Goal: Task Accomplishment & Management: Complete application form

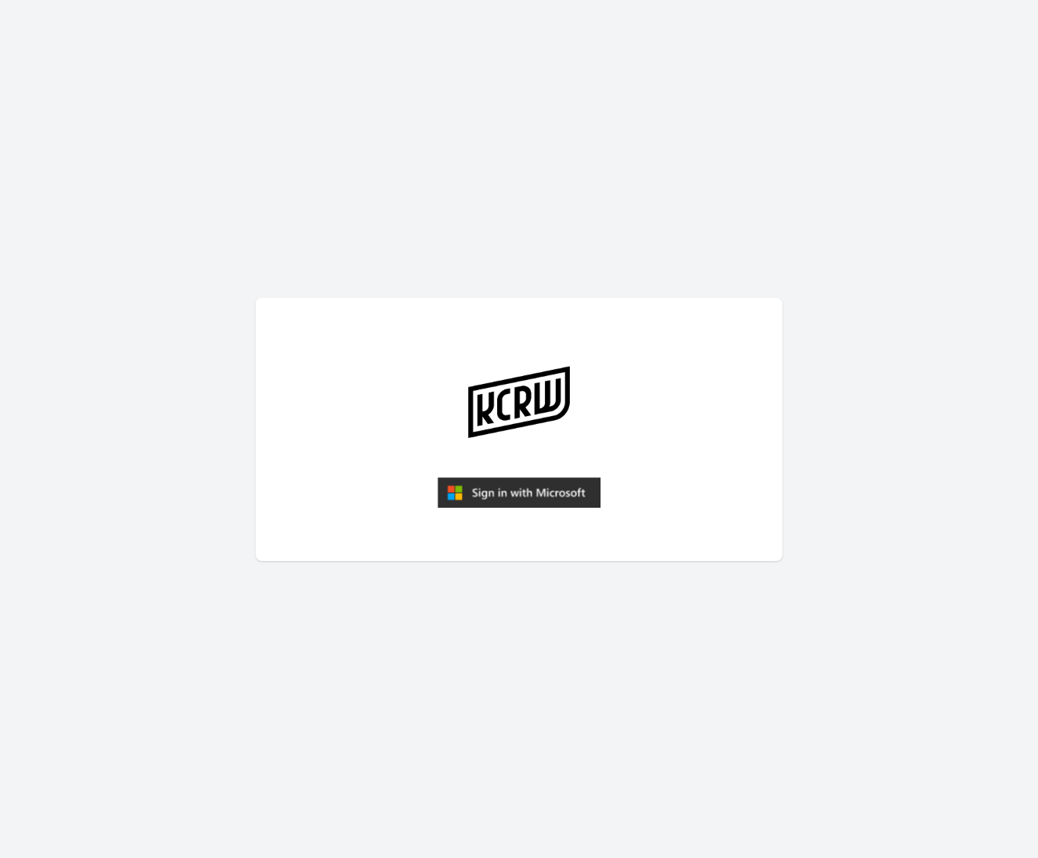
click at [594, 437] on article at bounding box center [519, 429] width 527 height 263
click at [549, 492] on img "submit" at bounding box center [518, 492] width 163 height 31
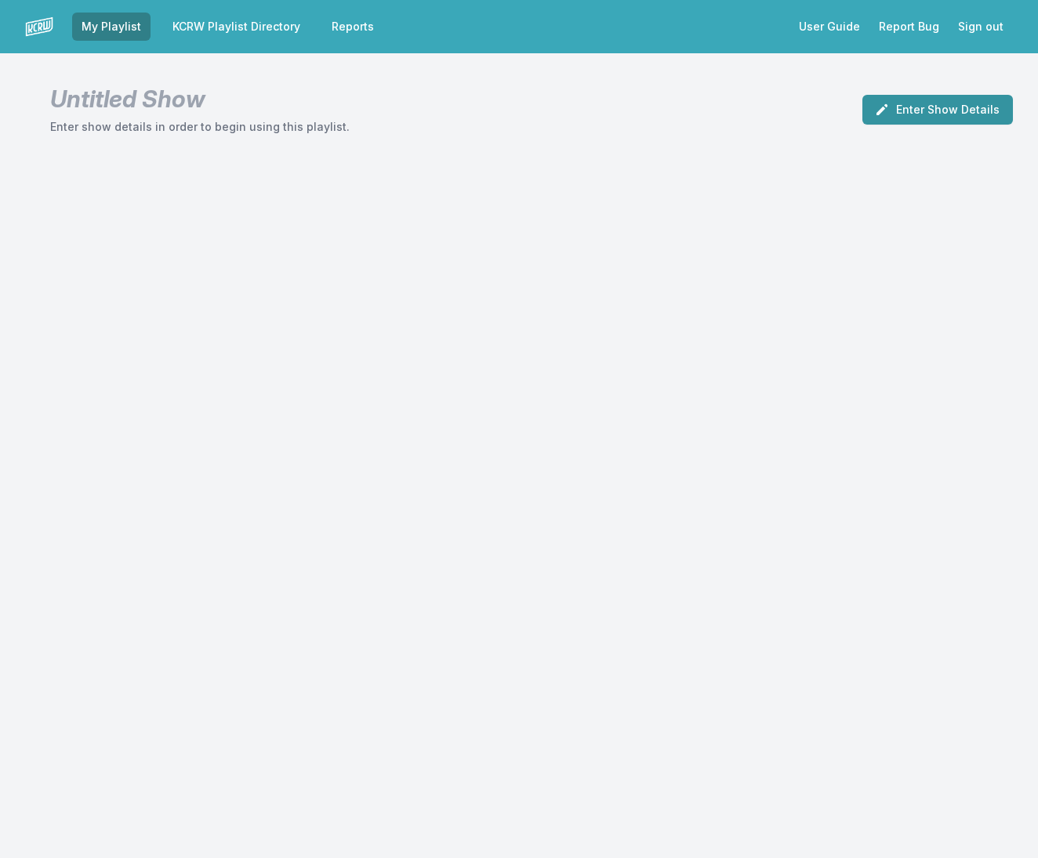
click at [933, 120] on button "Enter Show Details" at bounding box center [937, 110] width 151 height 30
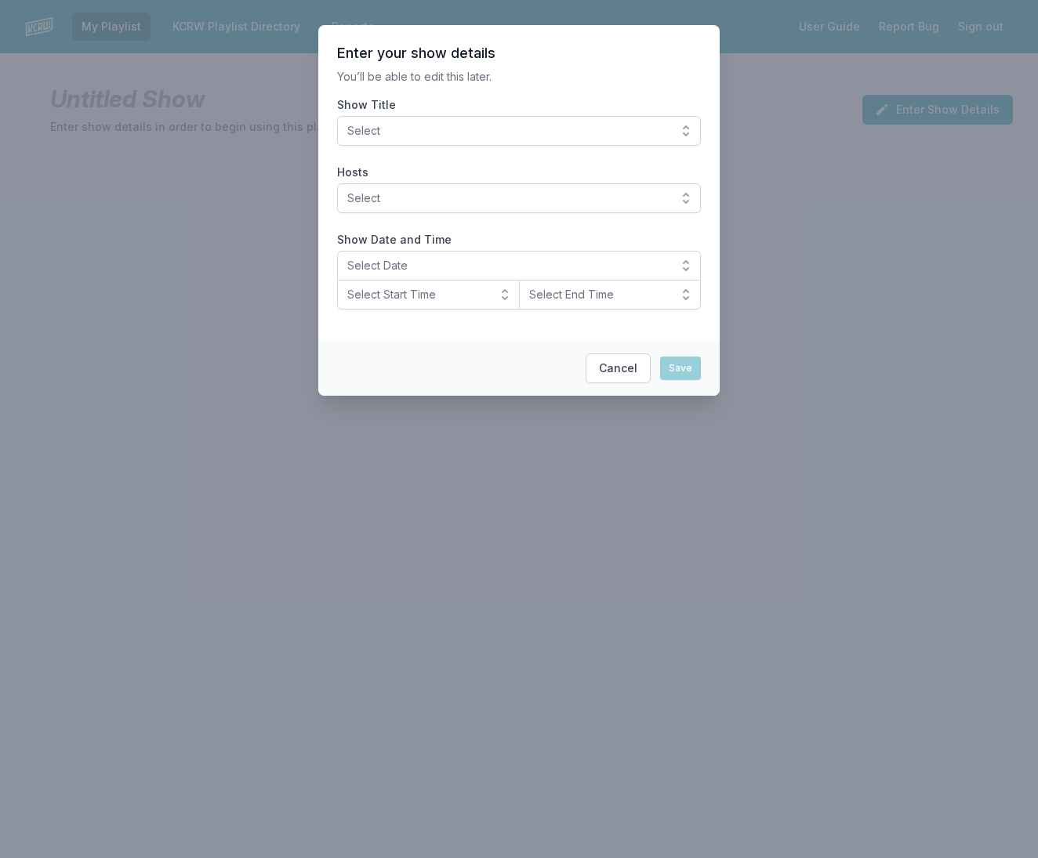
drag, startPoint x: 367, startPoint y: 128, endPoint x: 368, endPoint y: 141, distance: 13.4
click at [367, 129] on span "Select" at bounding box center [507, 131] width 321 height 16
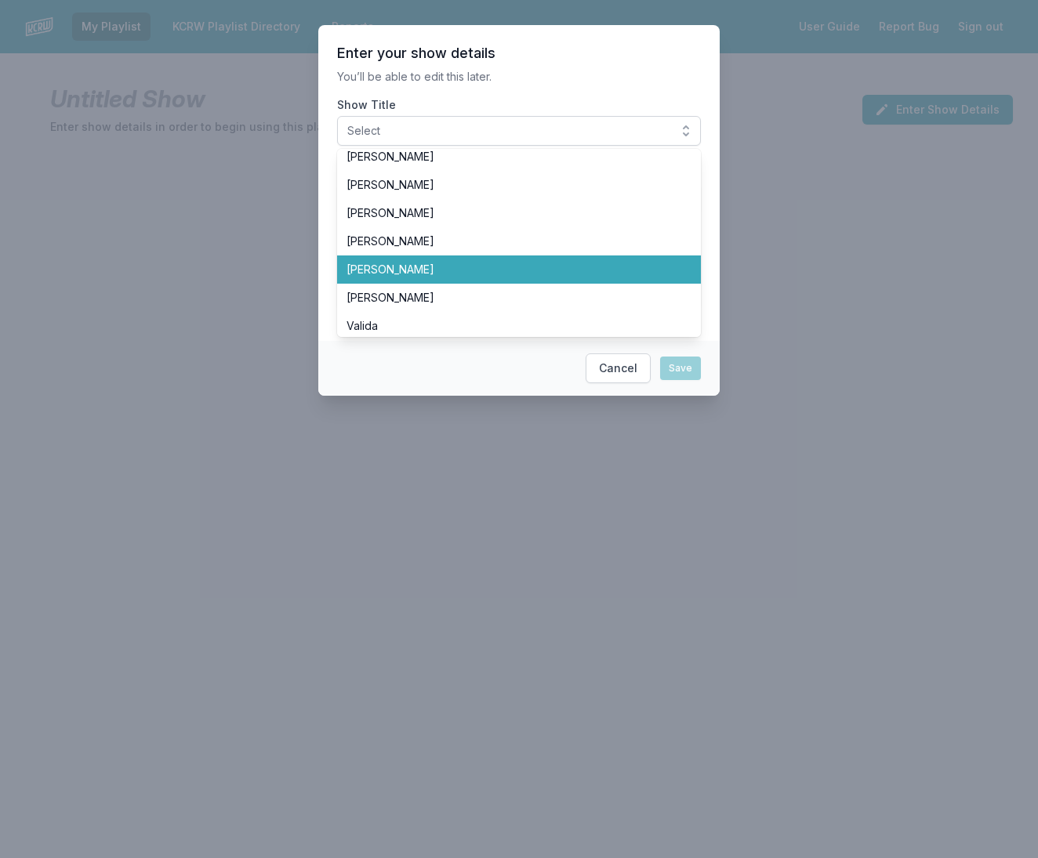
scroll to position [266, 0]
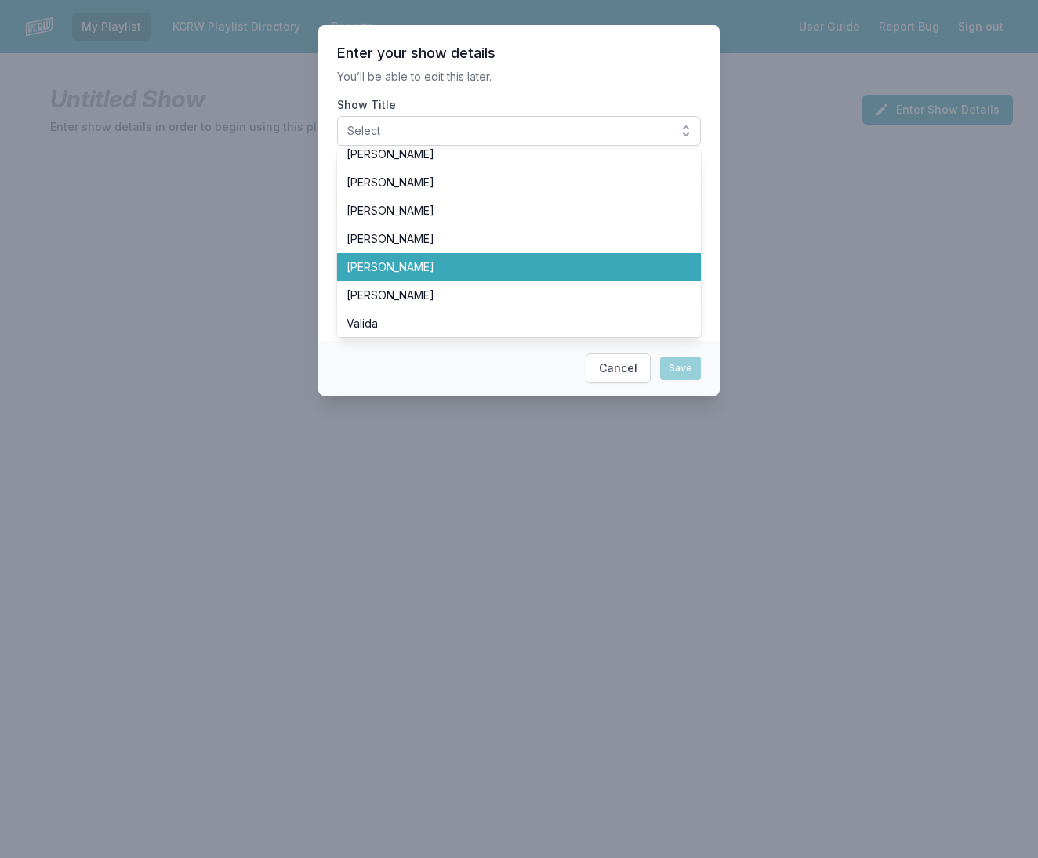
click at [401, 274] on span "[PERSON_NAME]" at bounding box center [509, 267] width 326 height 16
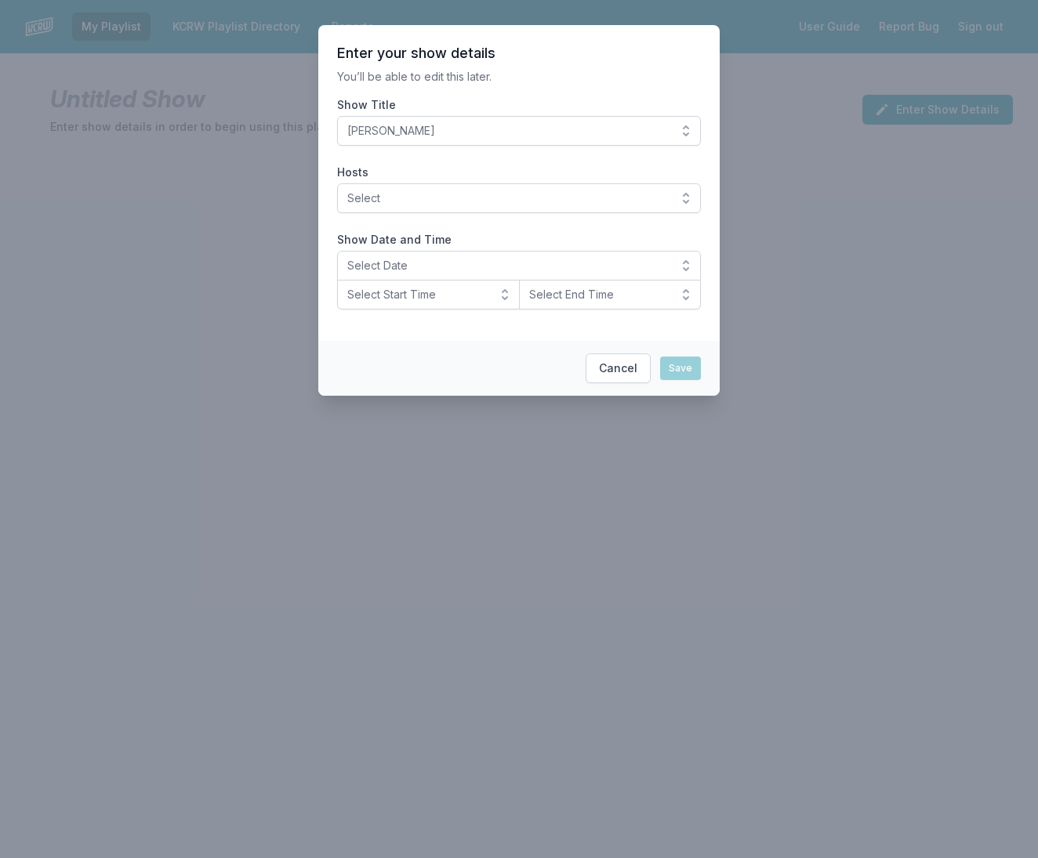
click at [401, 201] on span "Select" at bounding box center [507, 198] width 321 height 16
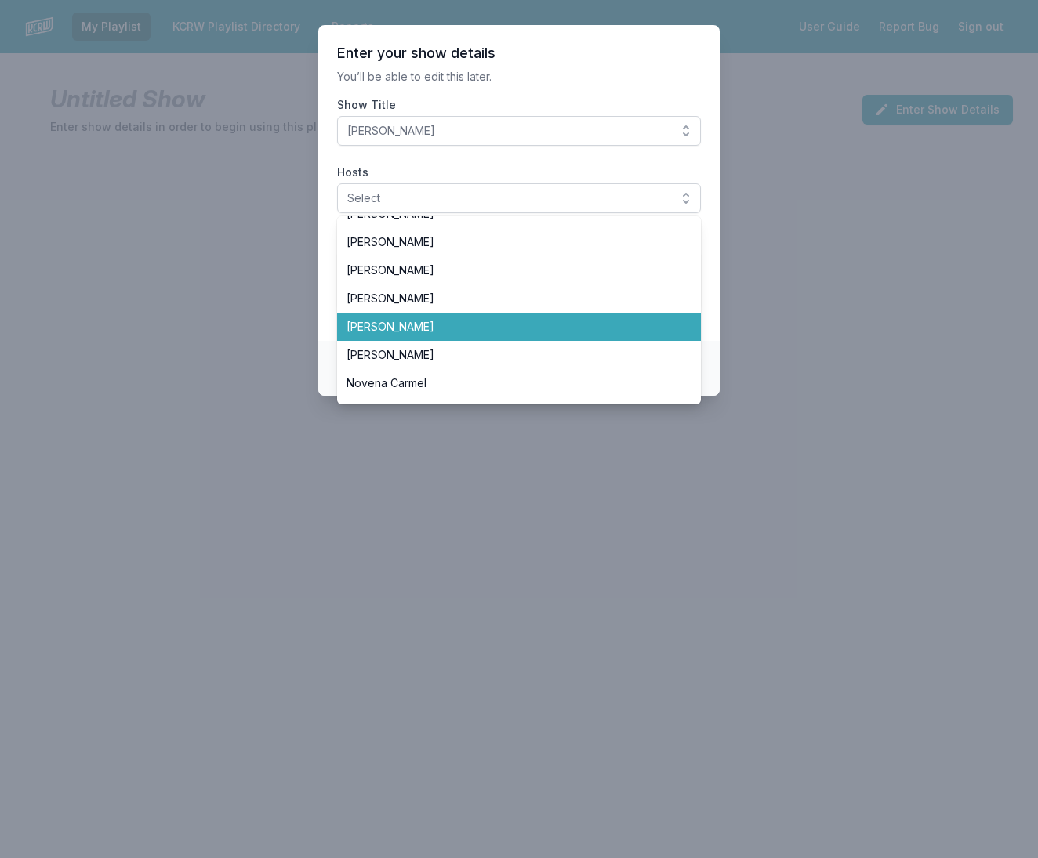
scroll to position [250, 0]
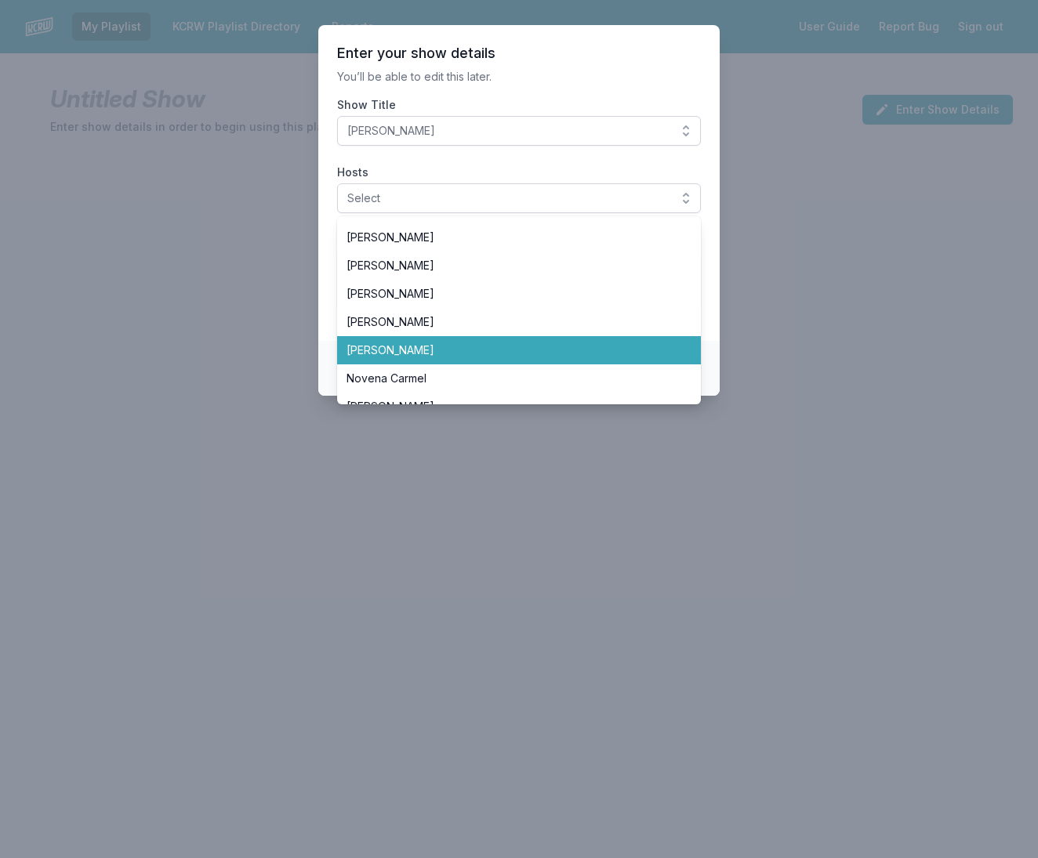
click at [419, 345] on span "[PERSON_NAME]" at bounding box center [509, 351] width 326 height 16
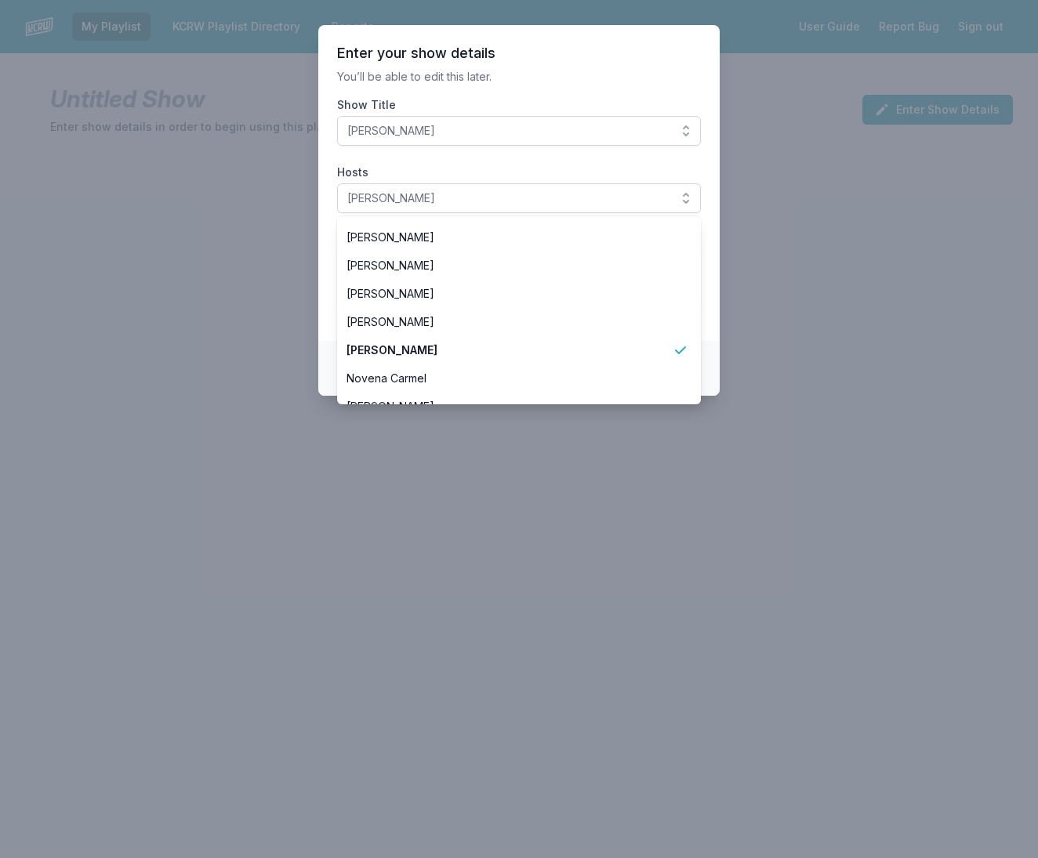
drag, startPoint x: 712, startPoint y: 306, endPoint x: 693, endPoint y: 305, distance: 18.8
click at [710, 306] on section "Enter your show details You’ll be able to edit this later. Show Title LeRoy Dow…" at bounding box center [518, 183] width 401 height 316
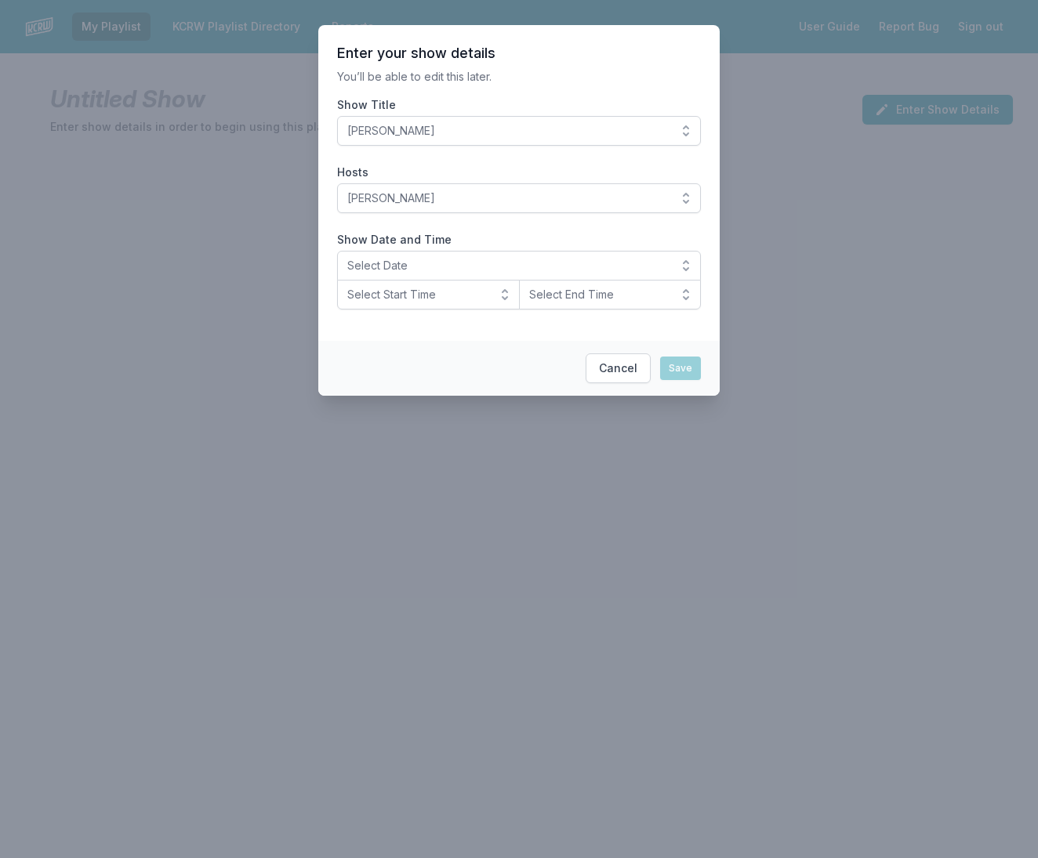
drag, startPoint x: 435, startPoint y: 271, endPoint x: 433, endPoint y: 279, distance: 8.2
click at [434, 271] on span "Select Date" at bounding box center [507, 266] width 321 height 16
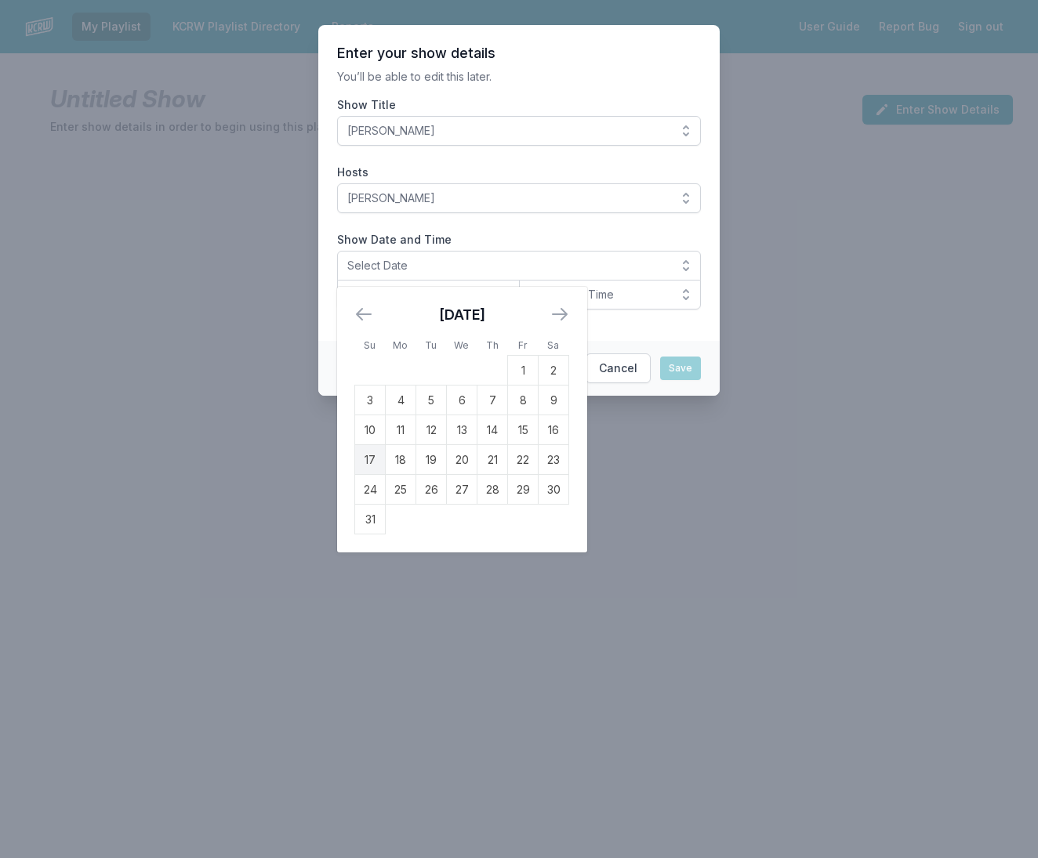
drag, startPoint x: 372, startPoint y: 457, endPoint x: 381, endPoint y: 446, distance: 14.0
click at [373, 455] on td "17" at bounding box center [370, 460] width 31 height 30
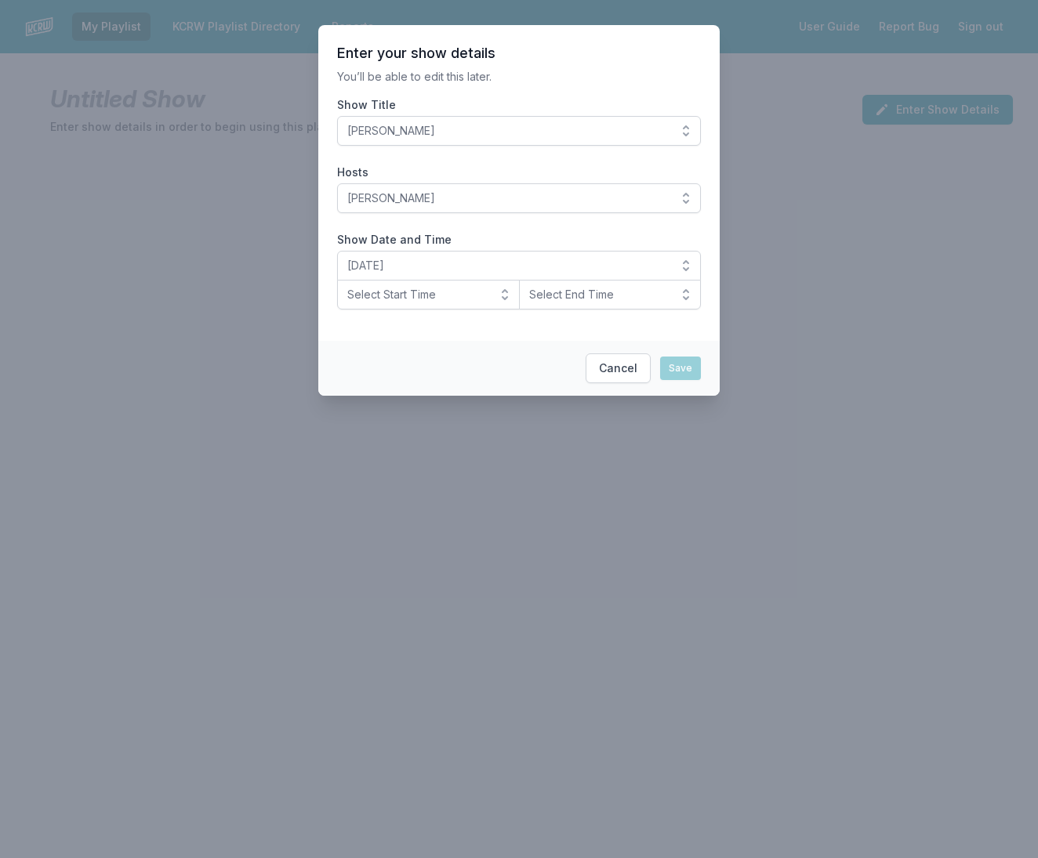
click at [479, 293] on span "Select Start Time" at bounding box center [417, 295] width 140 height 16
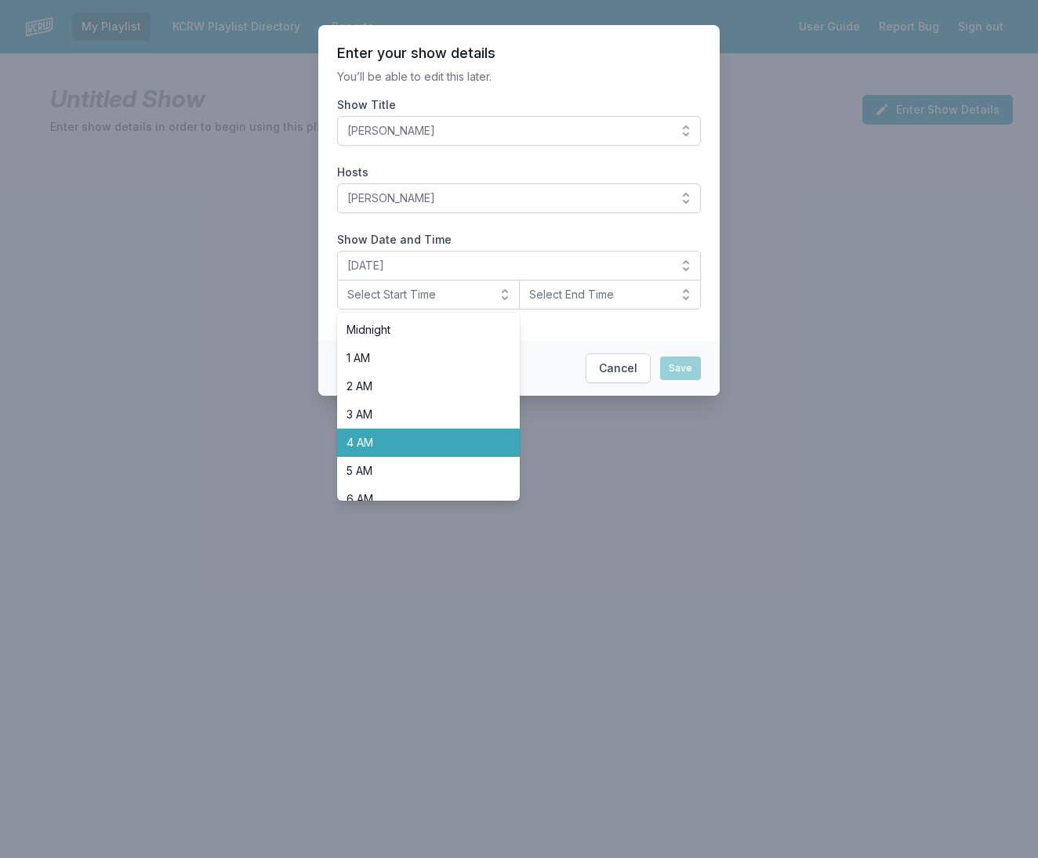
click at [397, 433] on ul "Midnight 1 AM 2 AM 3 AM 4 AM 5 AM 6 AM 7 AM 8 AM 9 AM 10 AM 11 AM Noon 1 PM 2 P…" at bounding box center [428, 407] width 183 height 188
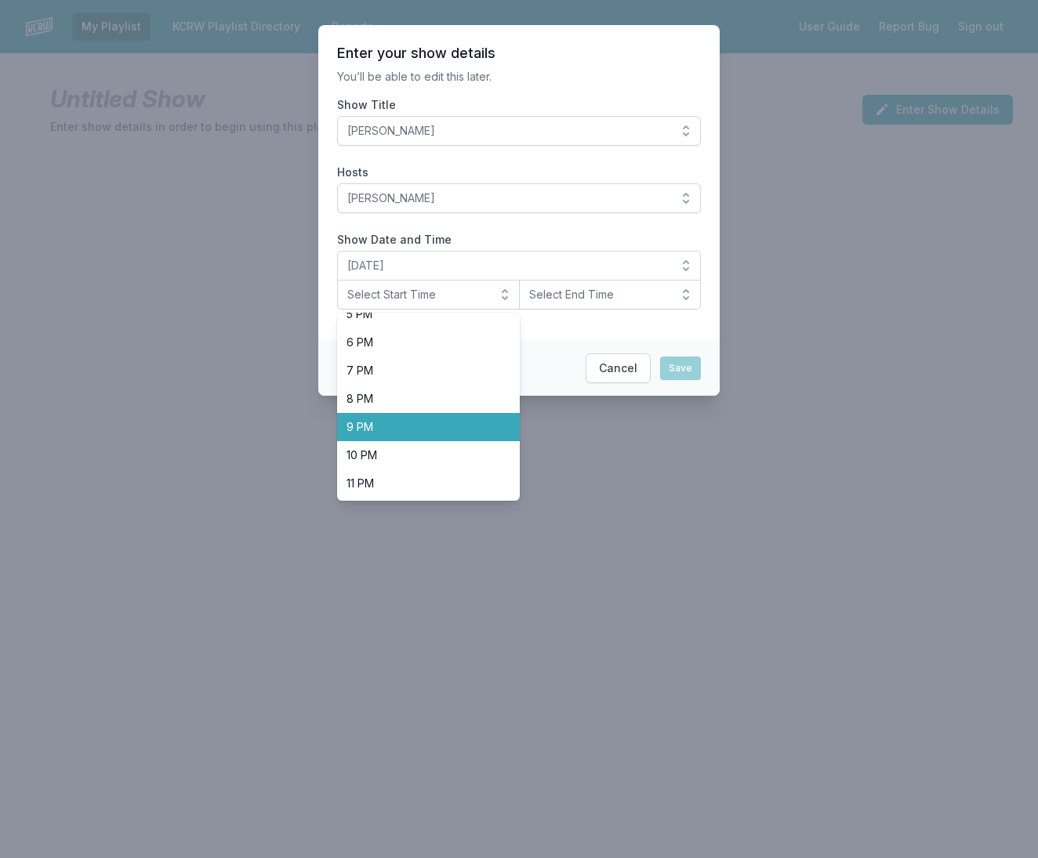
scroll to position [495, 0]
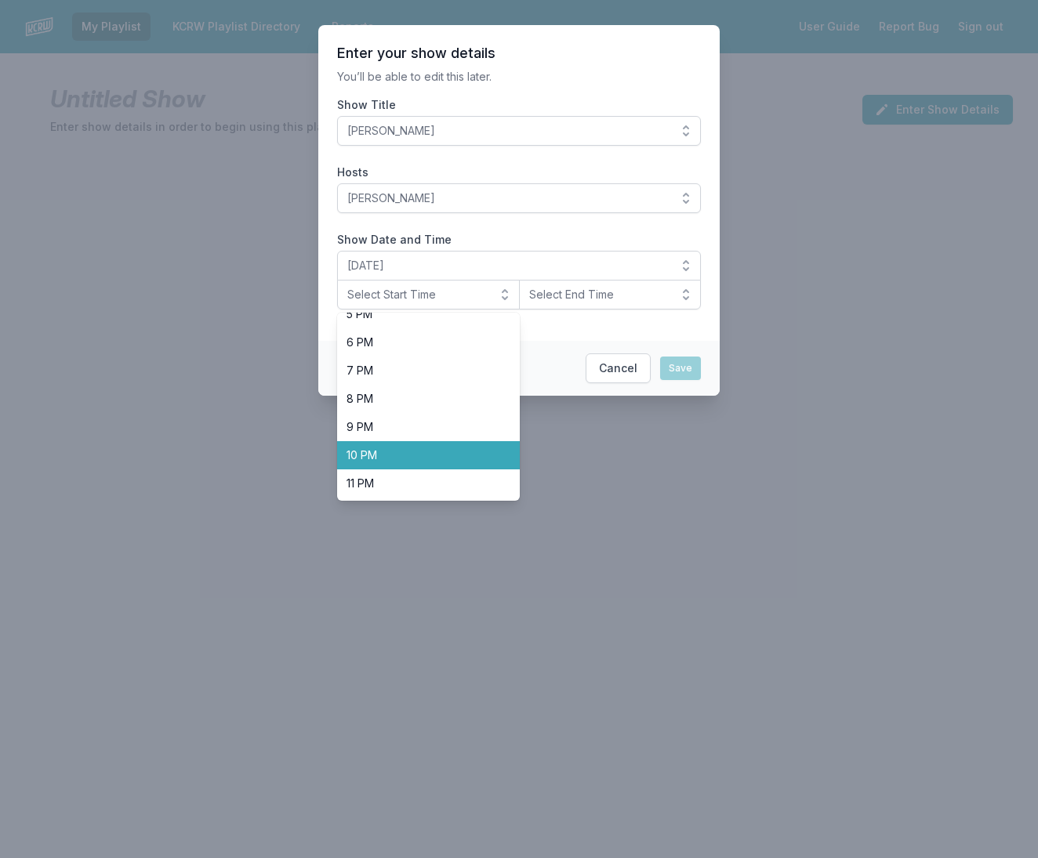
drag, startPoint x: 397, startPoint y: 447, endPoint x: 413, endPoint y: 434, distance: 20.7
click at [397, 447] on li "10 PM" at bounding box center [428, 455] width 183 height 28
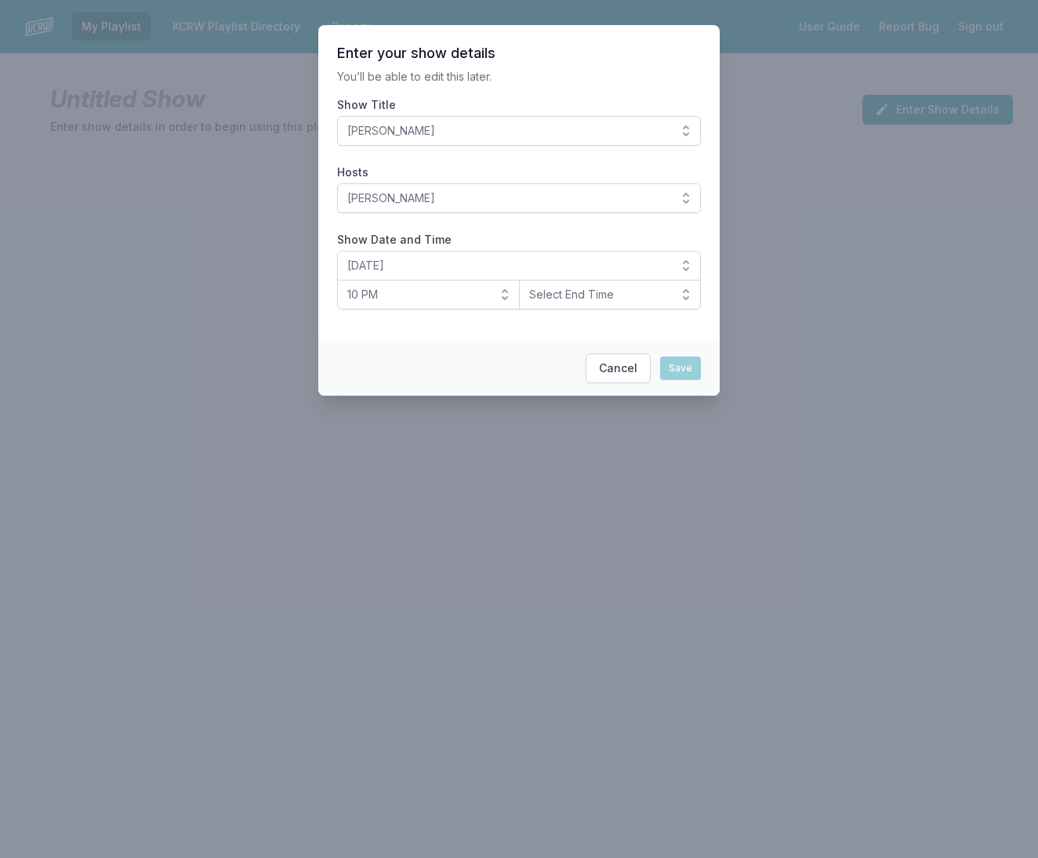
click at [650, 298] on span "Select End Time" at bounding box center [599, 295] width 140 height 16
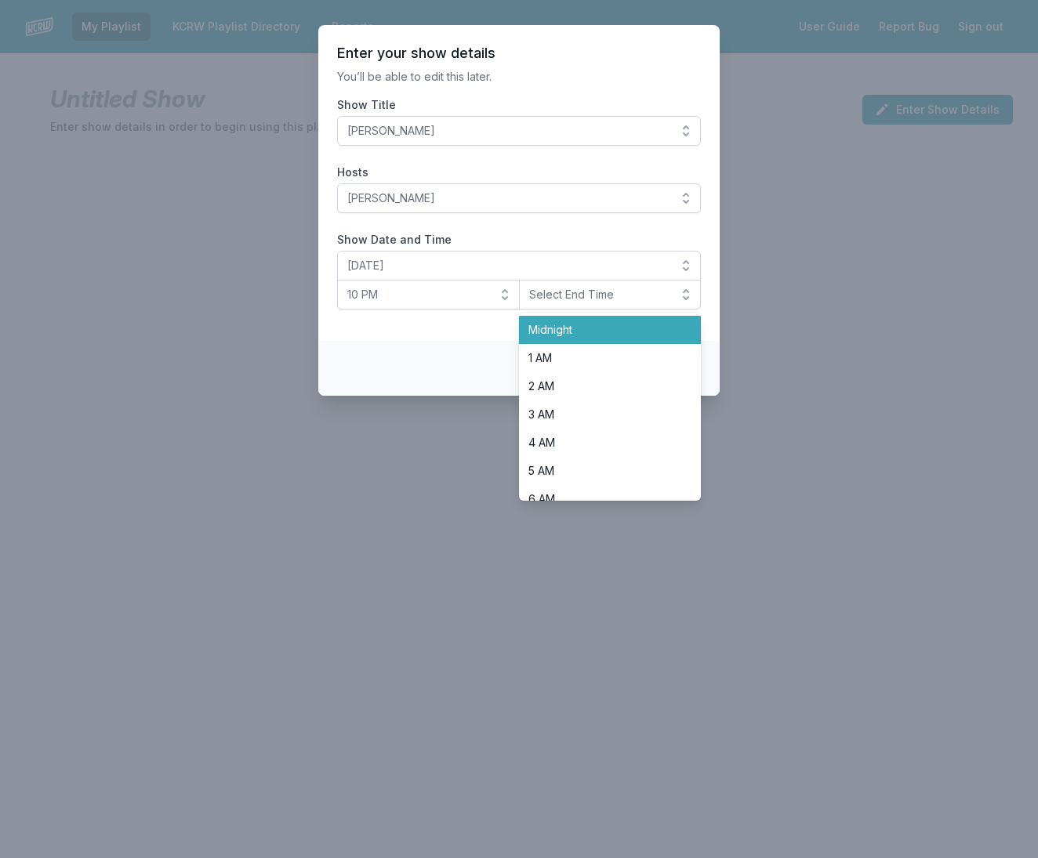
click at [617, 327] on span "Midnight" at bounding box center [600, 330] width 145 height 16
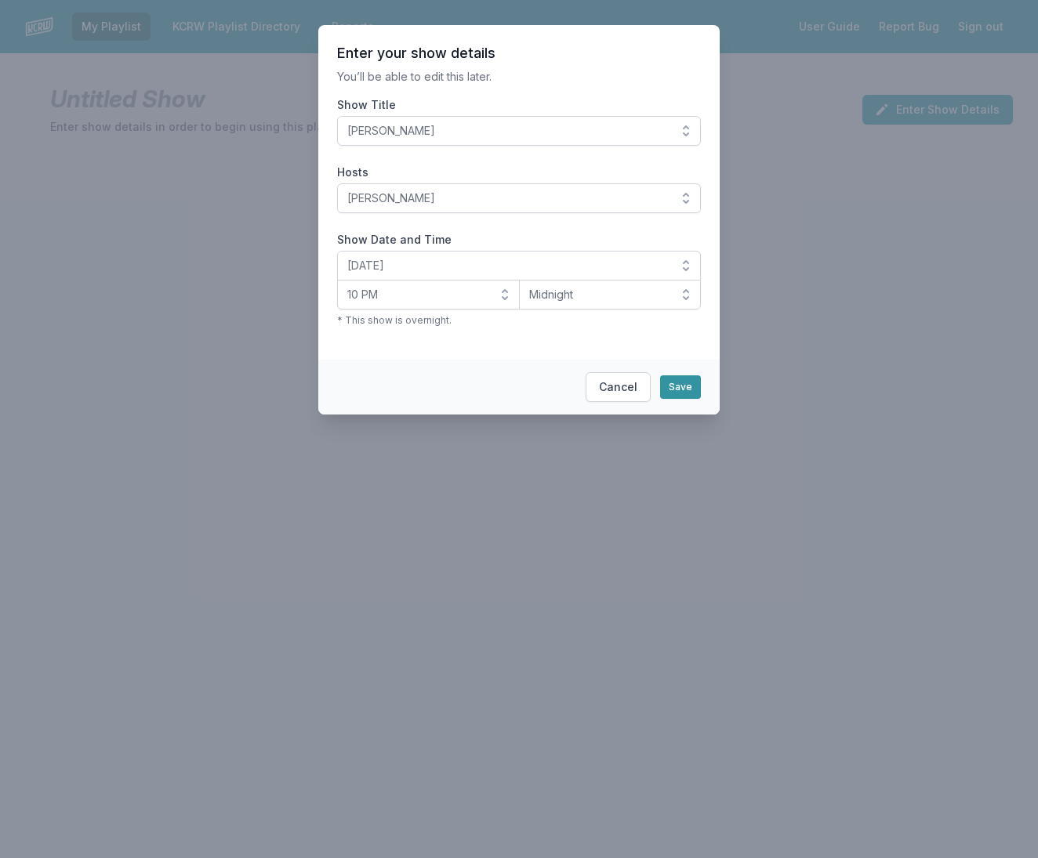
click at [684, 385] on button "Save" at bounding box center [680, 388] width 41 height 24
